Goal: Find specific fact: Find specific fact

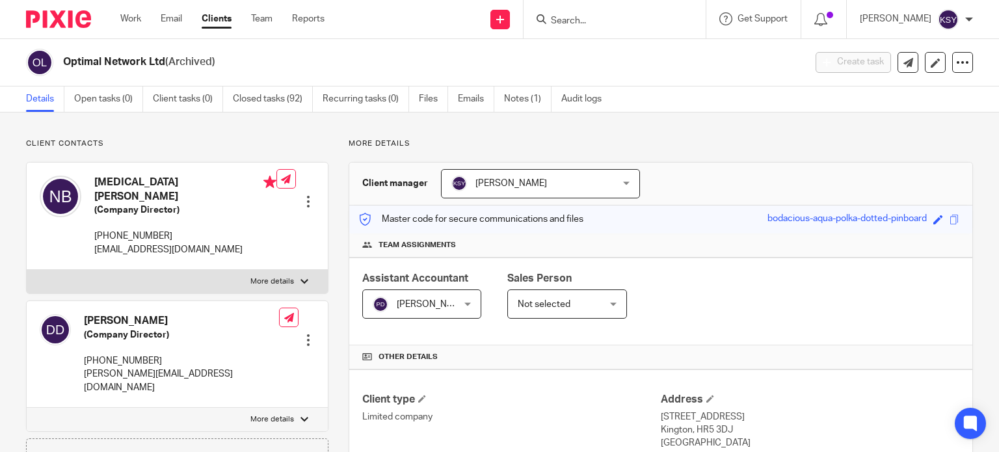
scroll to position [455, 0]
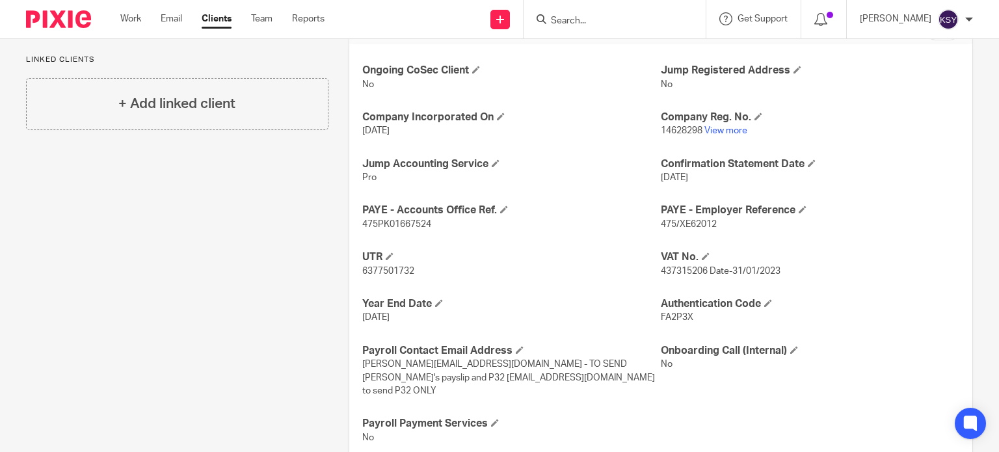
click at [579, 31] on div at bounding box center [614, 19] width 182 height 38
click at [578, 25] on input "Search" at bounding box center [607, 22] width 117 height 12
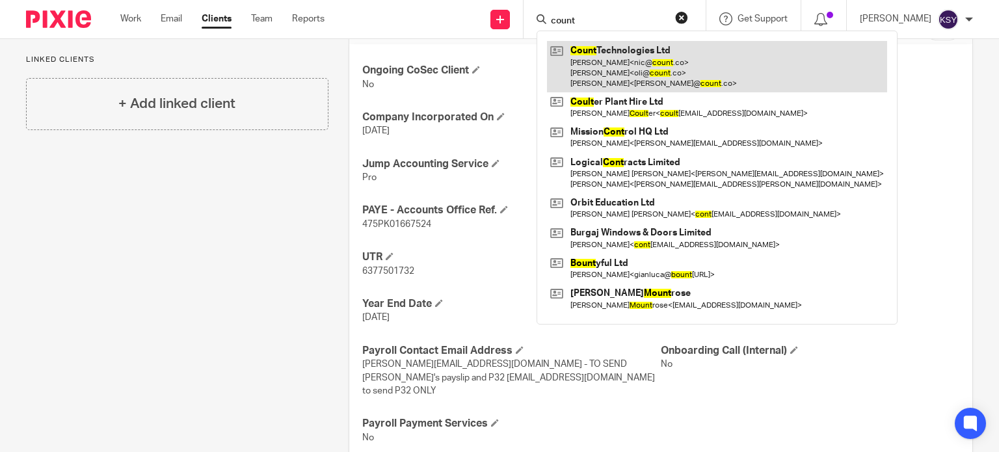
type input "count"
click at [601, 54] on link at bounding box center [717, 66] width 340 height 51
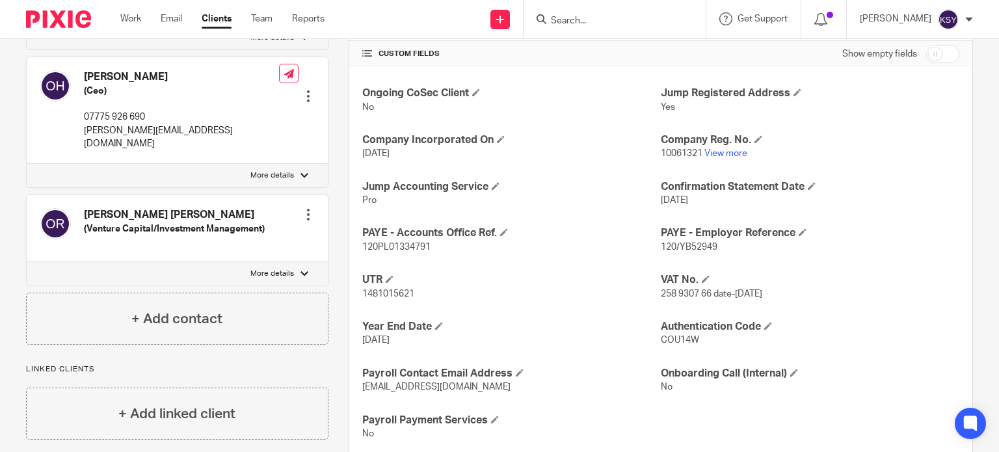
scroll to position [455, 0]
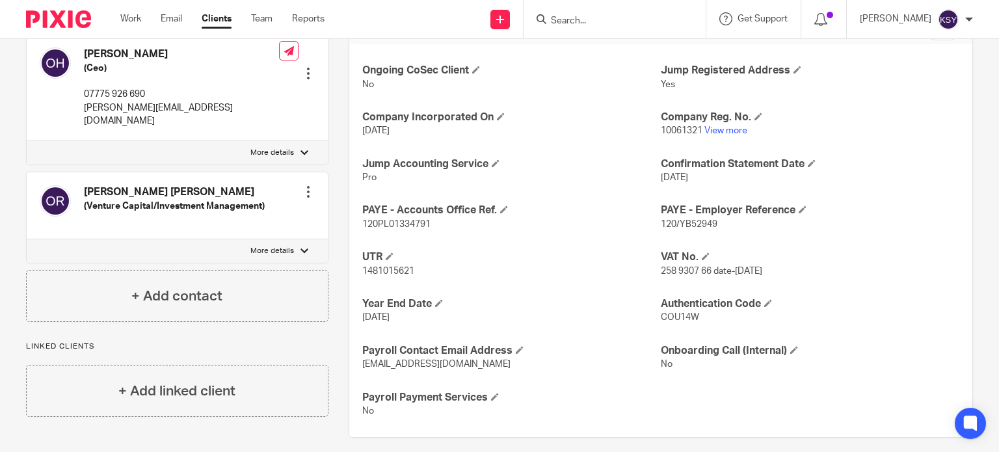
click at [384, 270] on span "1481015621" at bounding box center [388, 271] width 52 height 9
copy span "1481015621"
